Goal: Task Accomplishment & Management: Manage account settings

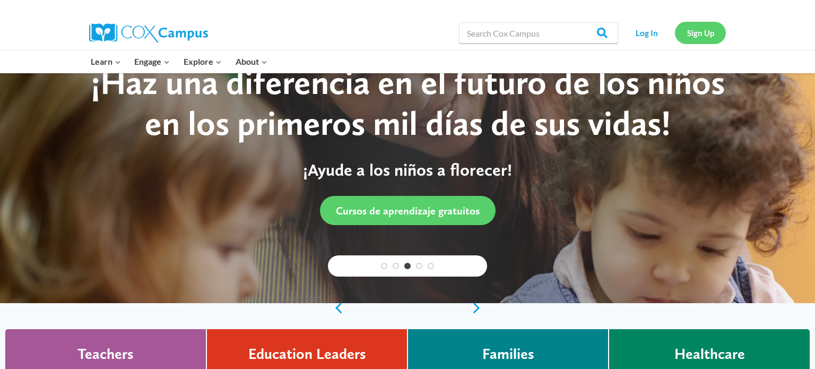
scroll to position [45, 0]
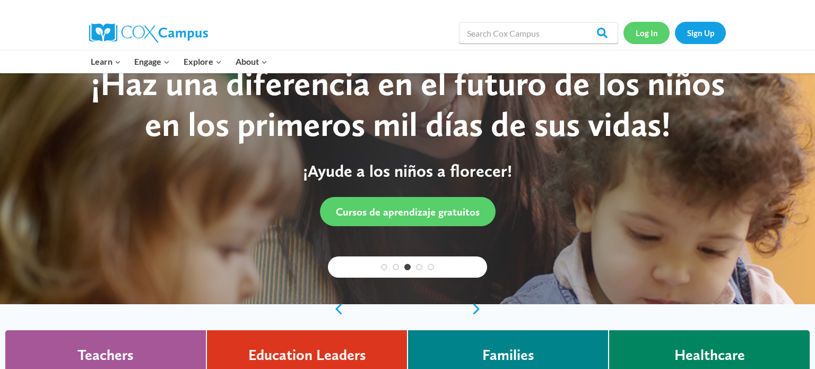
click at [643, 32] on link "Log In" at bounding box center [647, 33] width 46 height 22
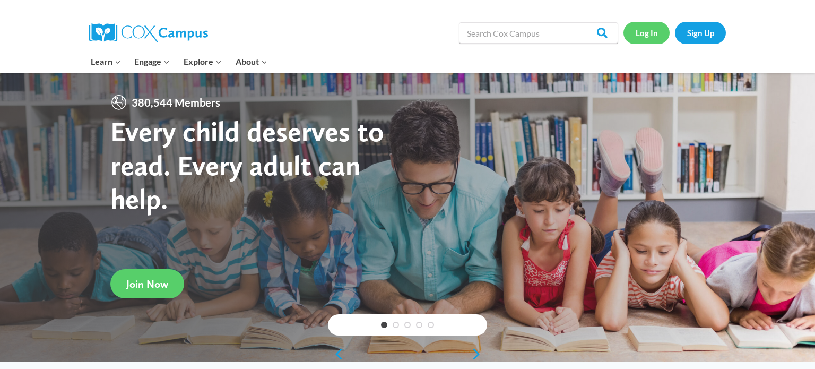
click at [650, 32] on link "Log In" at bounding box center [647, 33] width 46 height 22
click at [641, 37] on link "Log In" at bounding box center [647, 33] width 46 height 22
